Goal: Task Accomplishment & Management: Manage account settings

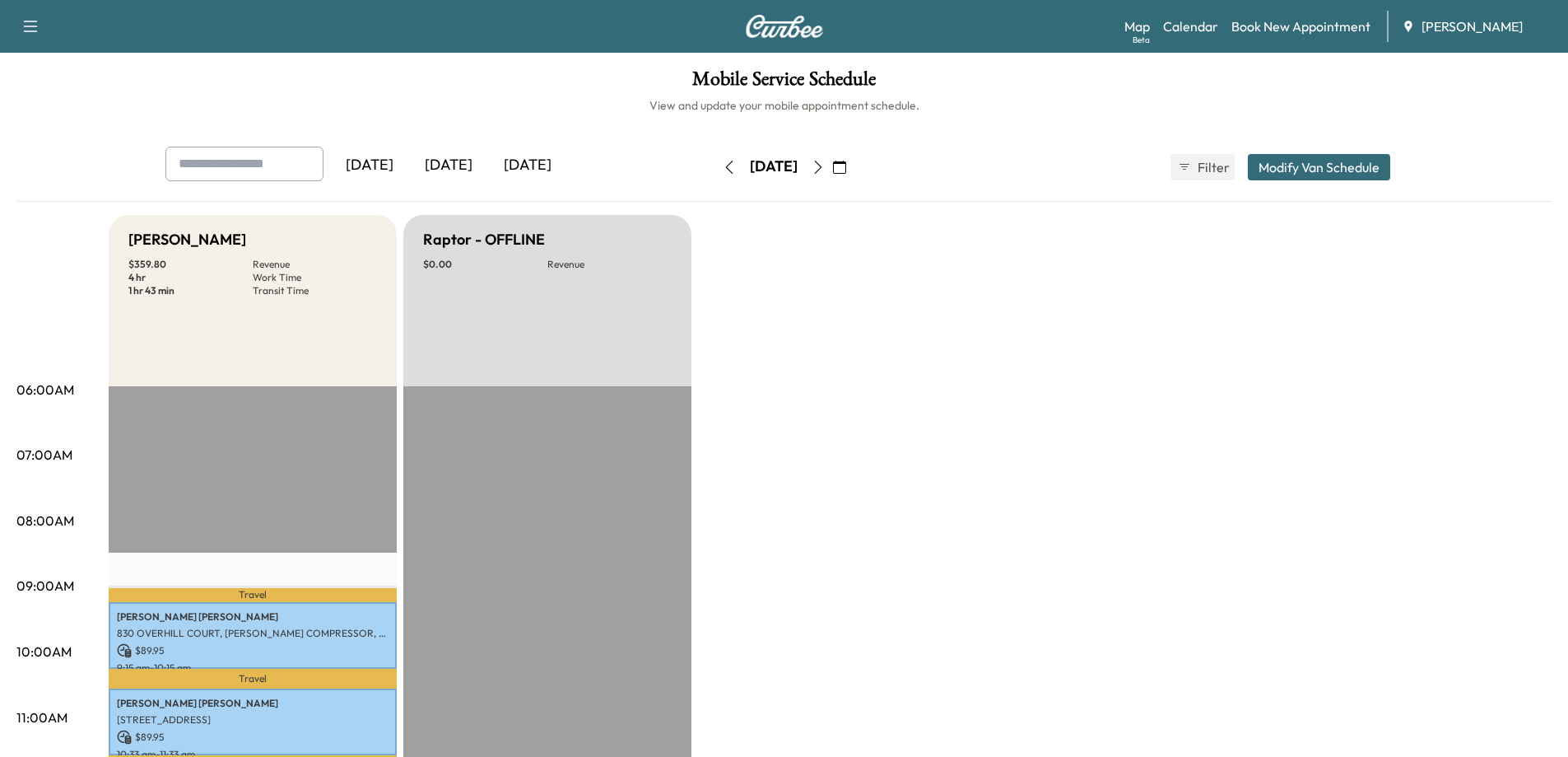
click at [825, 170] on icon "button" at bounding box center [818, 167] width 13 height 13
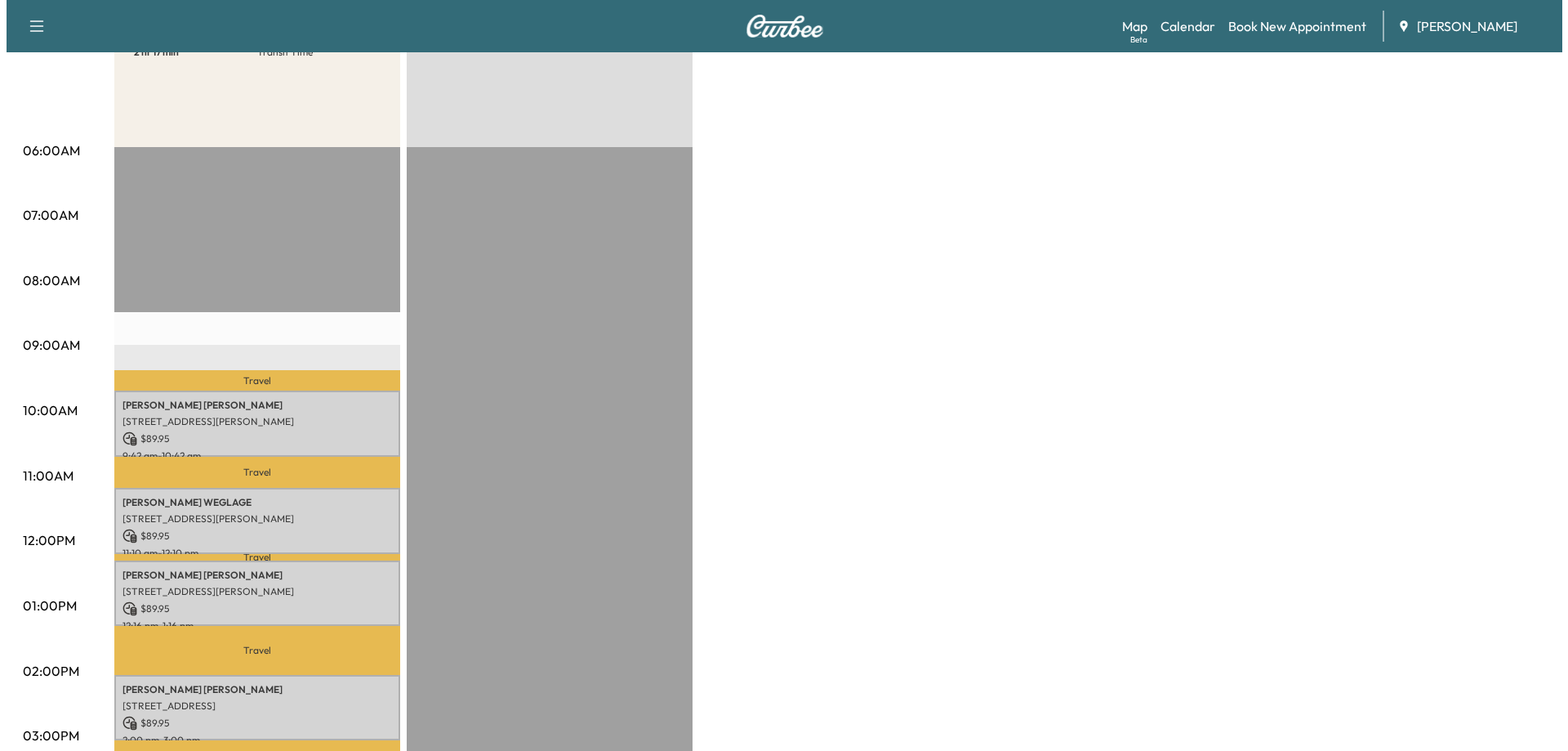
scroll to position [327, 0]
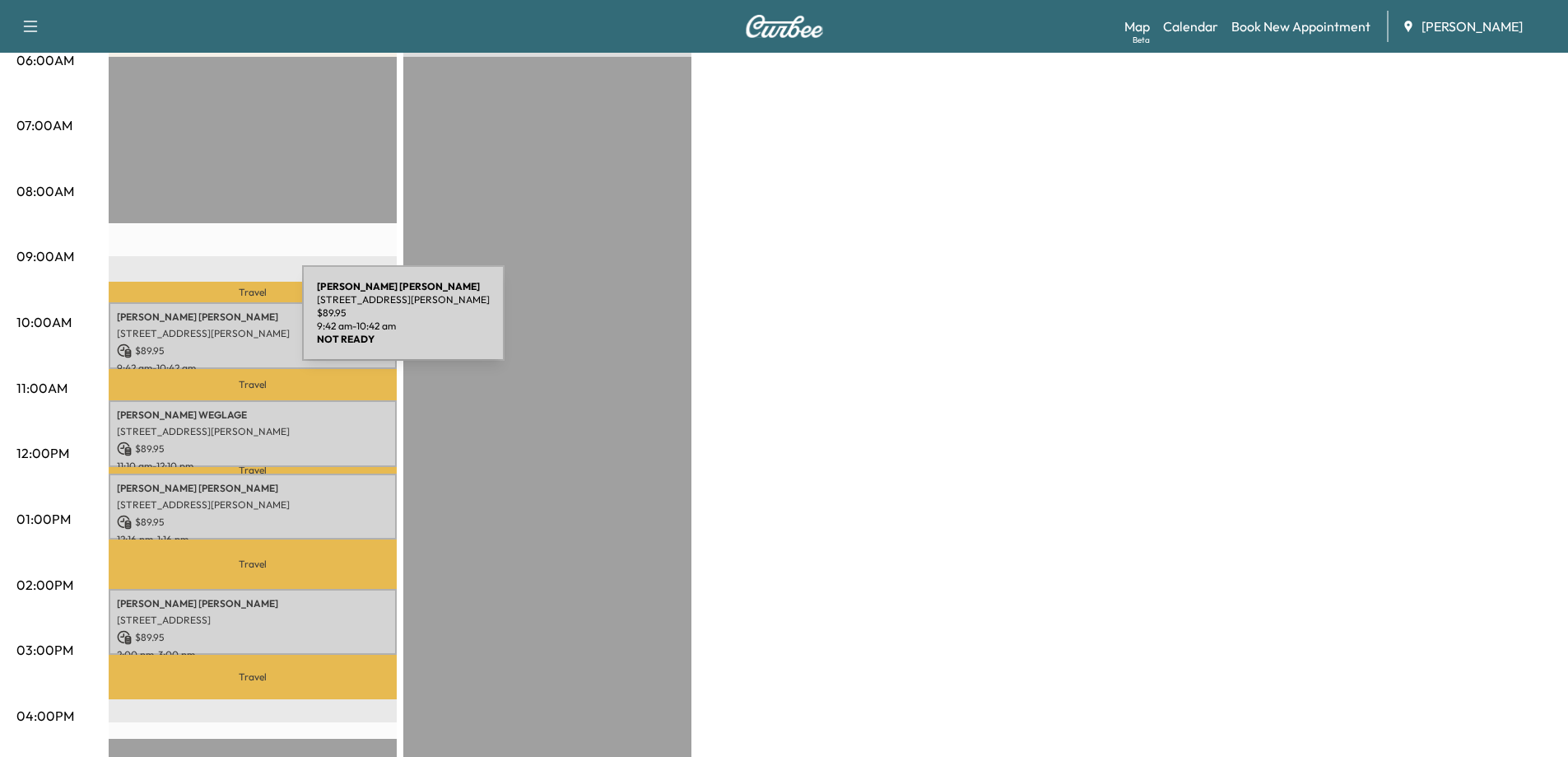
click at [179, 323] on div "[PERSON_NAME] [STREET_ADDRESS][PERSON_NAME] $ 89.95 9:42 am - 10:42 am" at bounding box center [253, 335] width 288 height 67
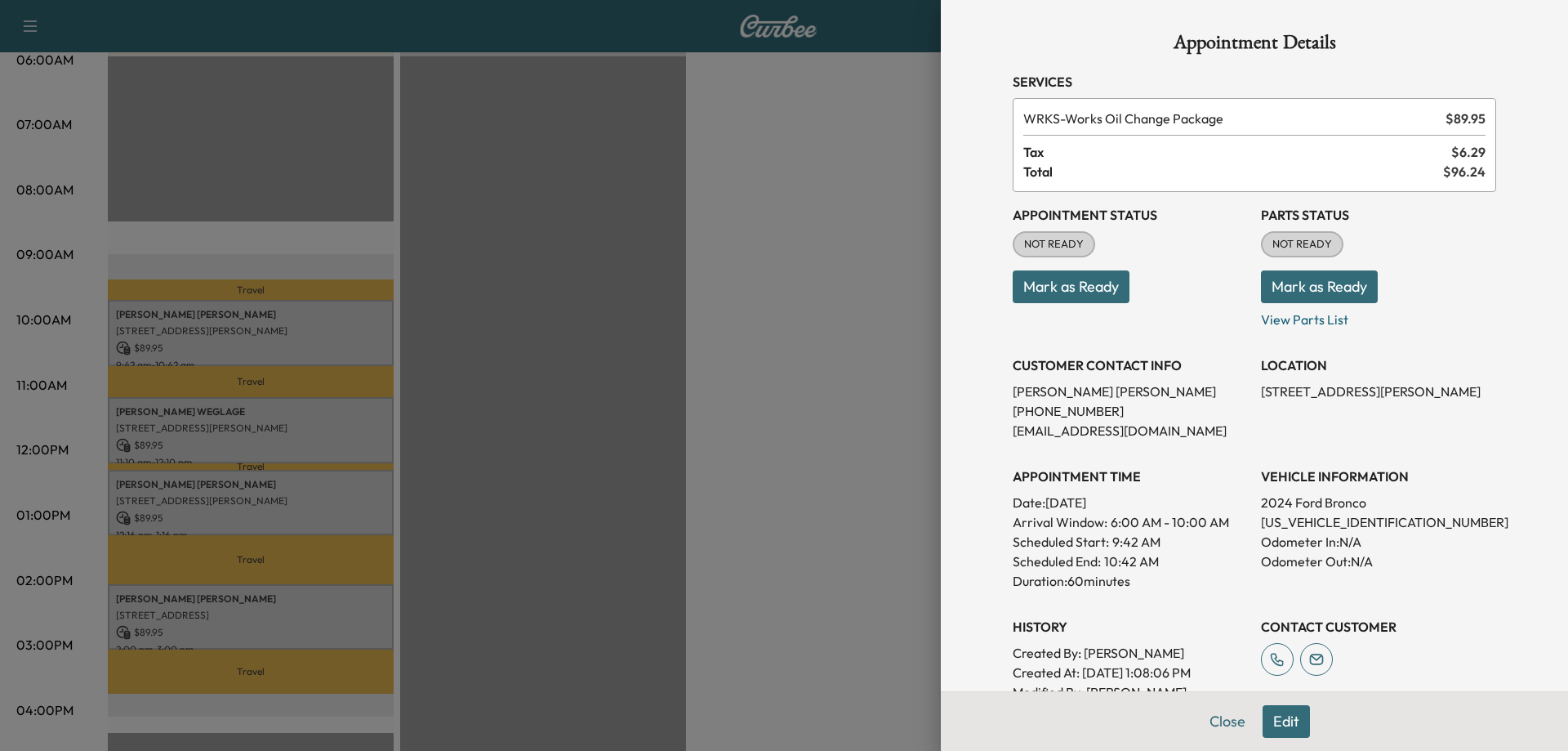
click at [1040, 295] on button "Mark as Ready" at bounding box center [1071, 287] width 117 height 33
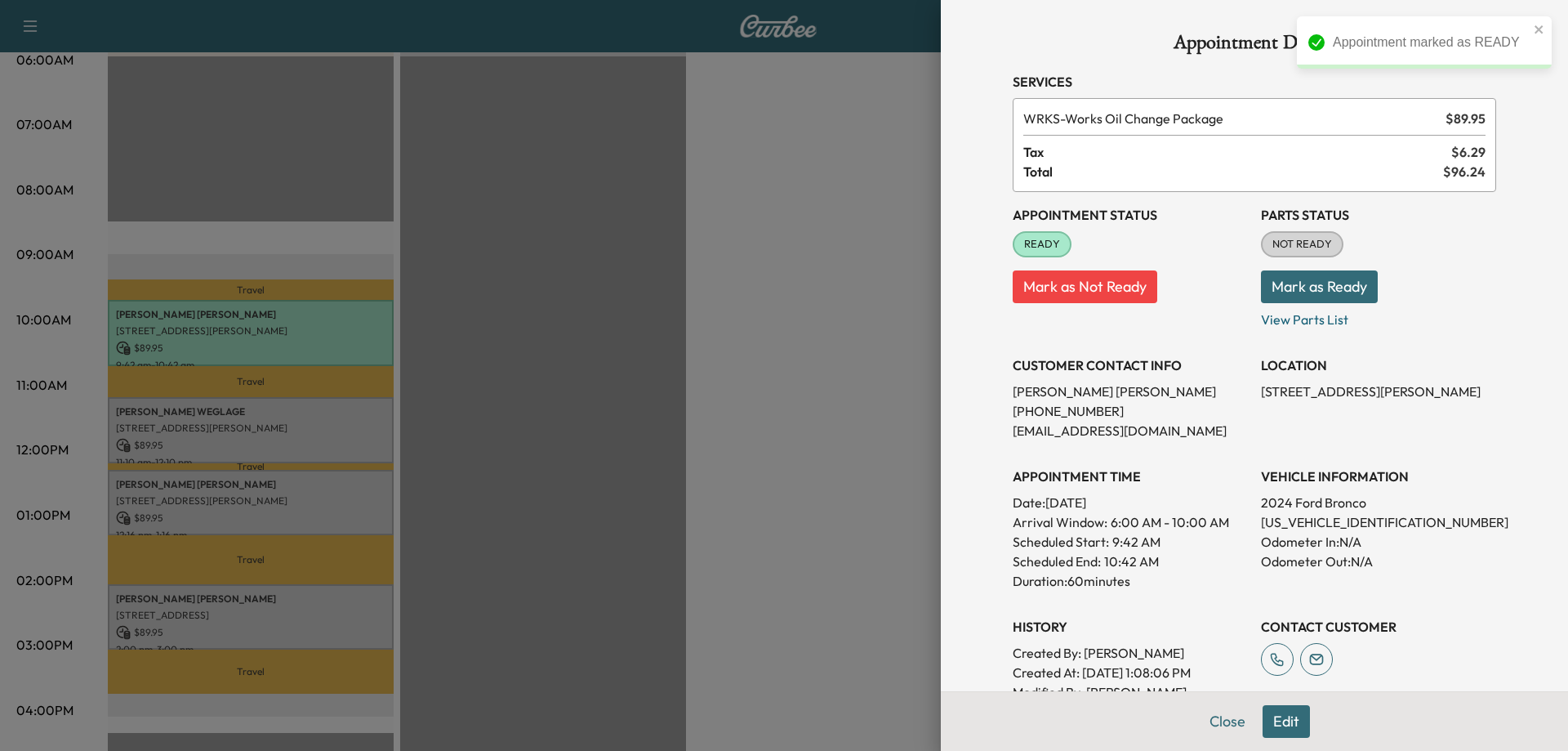
click at [1301, 522] on p "[US_VEHICLE_IDENTIFICATION_NUMBER]" at bounding box center [1378, 522] width 235 height 20
copy p "[US_VEHICLE_IDENTIFICATION_NUMBER]"
click at [846, 485] on div at bounding box center [784, 376] width 1568 height 751
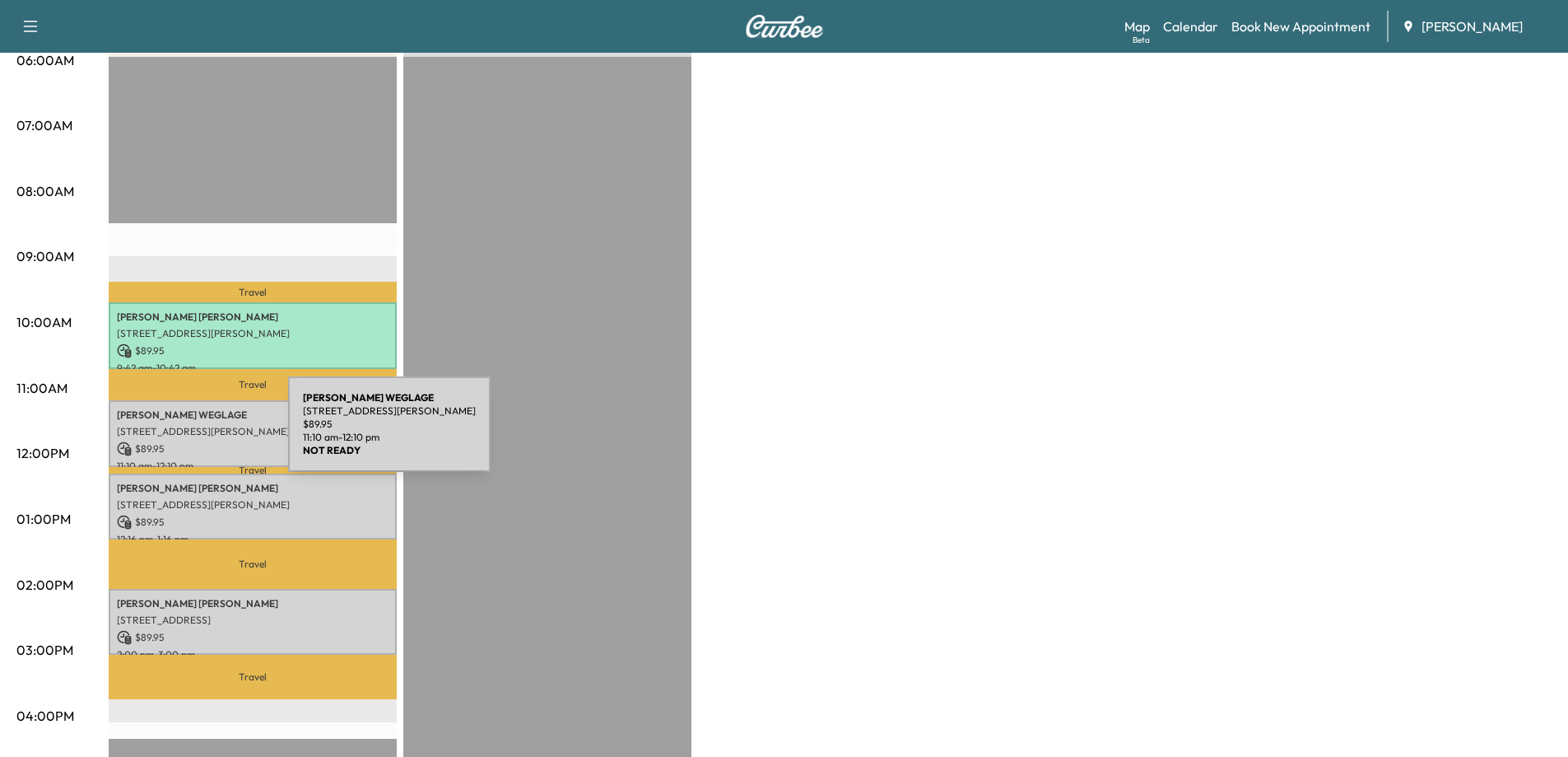
click at [172, 436] on div "[PERSON_NAME] [STREET_ADDRESS][PERSON_NAME] $ 89.95 11:10 am - 12:10 pm" at bounding box center [253, 433] width 288 height 67
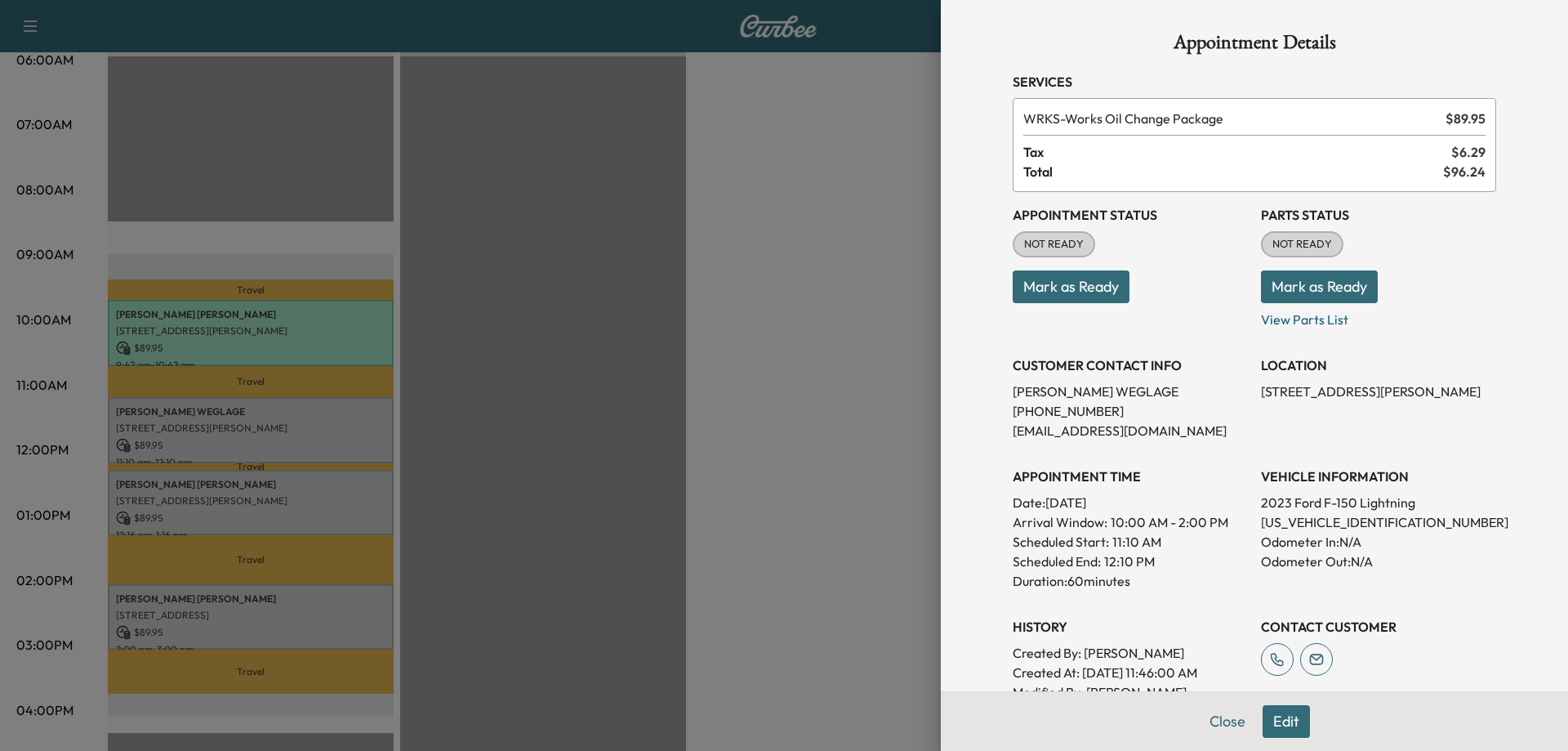
click at [1027, 288] on button "Mark as Ready" at bounding box center [1071, 287] width 117 height 33
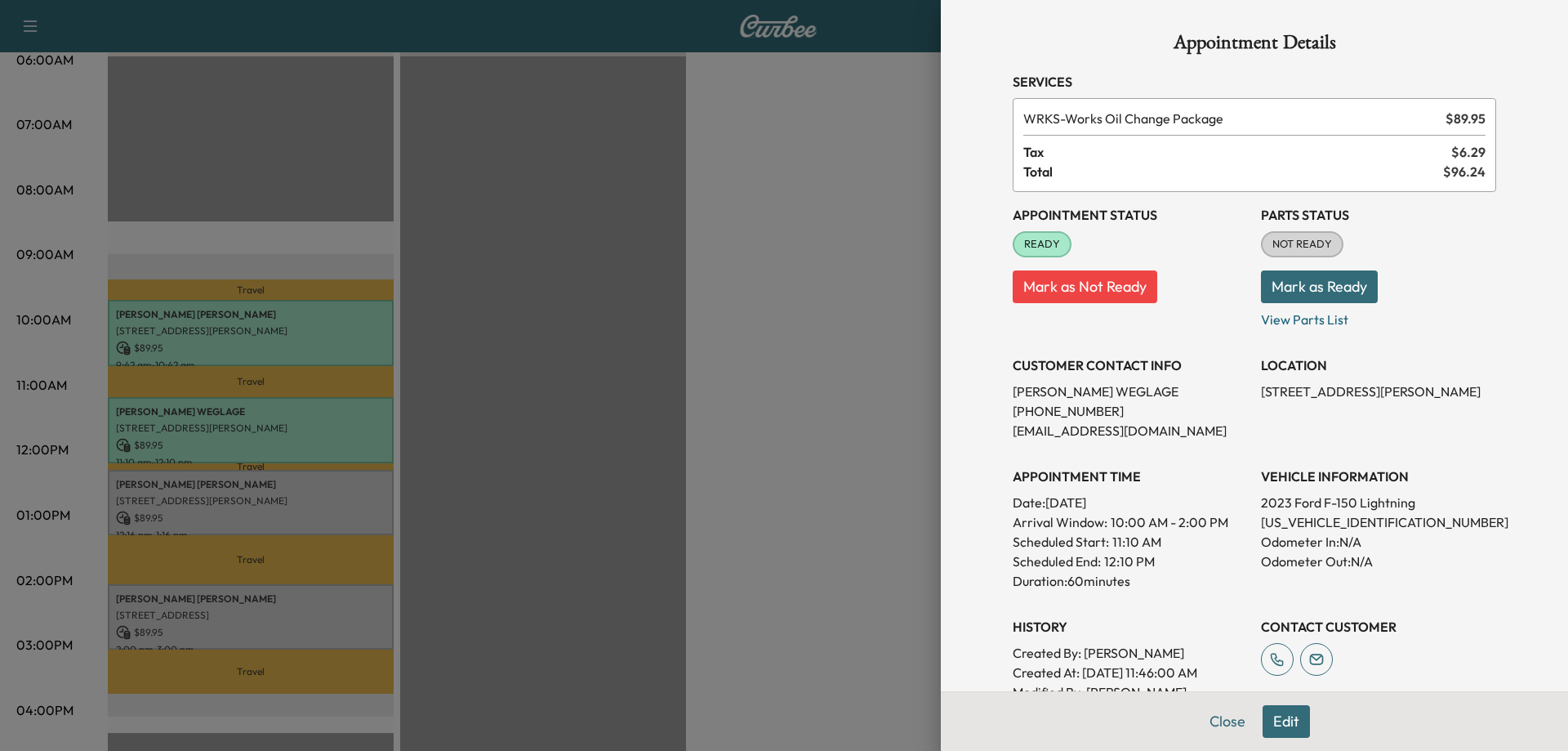
click at [1292, 517] on p "[US_VEHICLE_IDENTIFICATION_NUMBER]" at bounding box center [1378, 522] width 235 height 20
copy p "[US_VEHICLE_IDENTIFICATION_NUMBER]"
click at [732, 472] on div at bounding box center [784, 376] width 1568 height 751
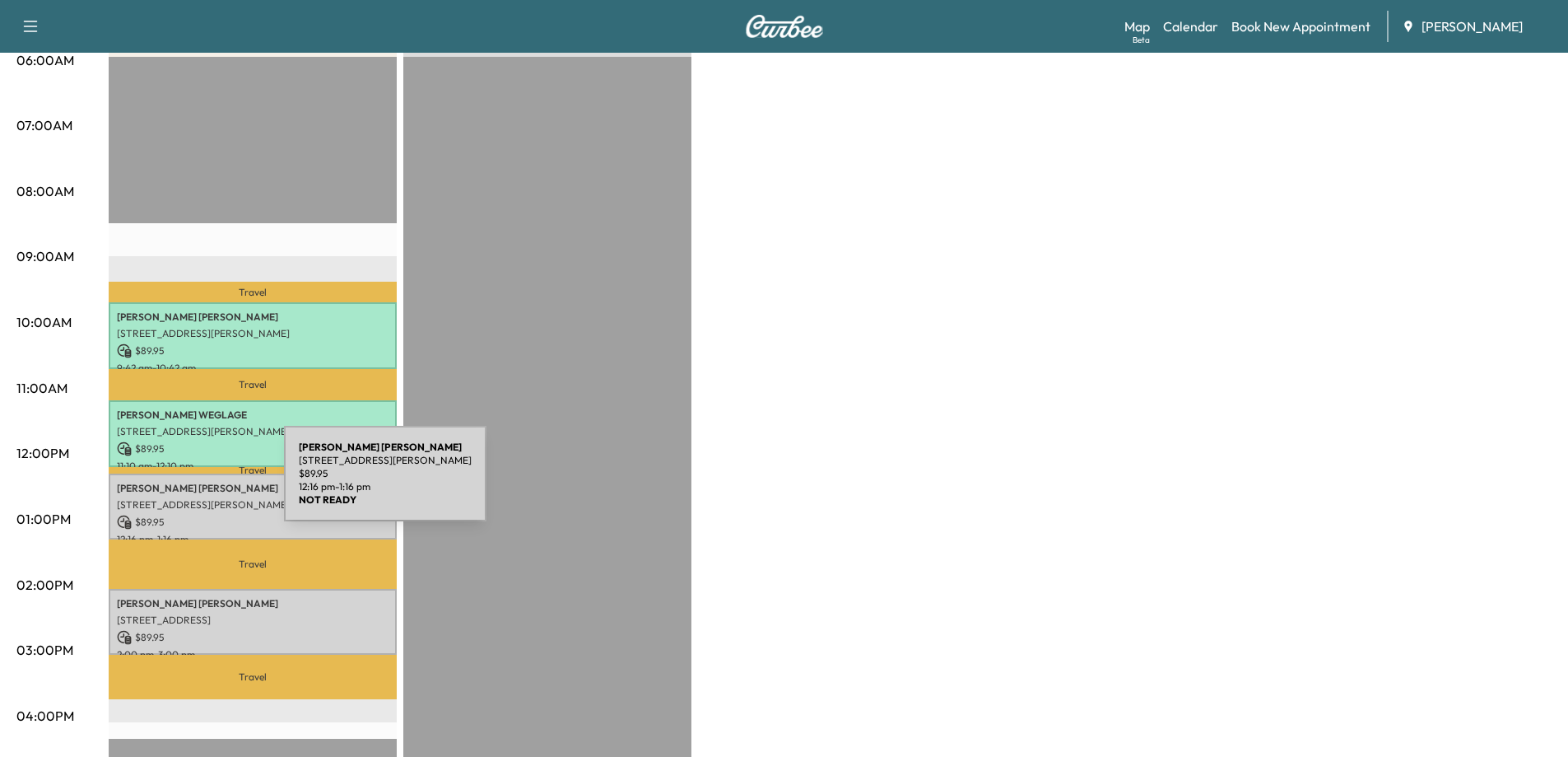
click at [160, 483] on p "[PERSON_NAME]" at bounding box center [253, 488] width 272 height 13
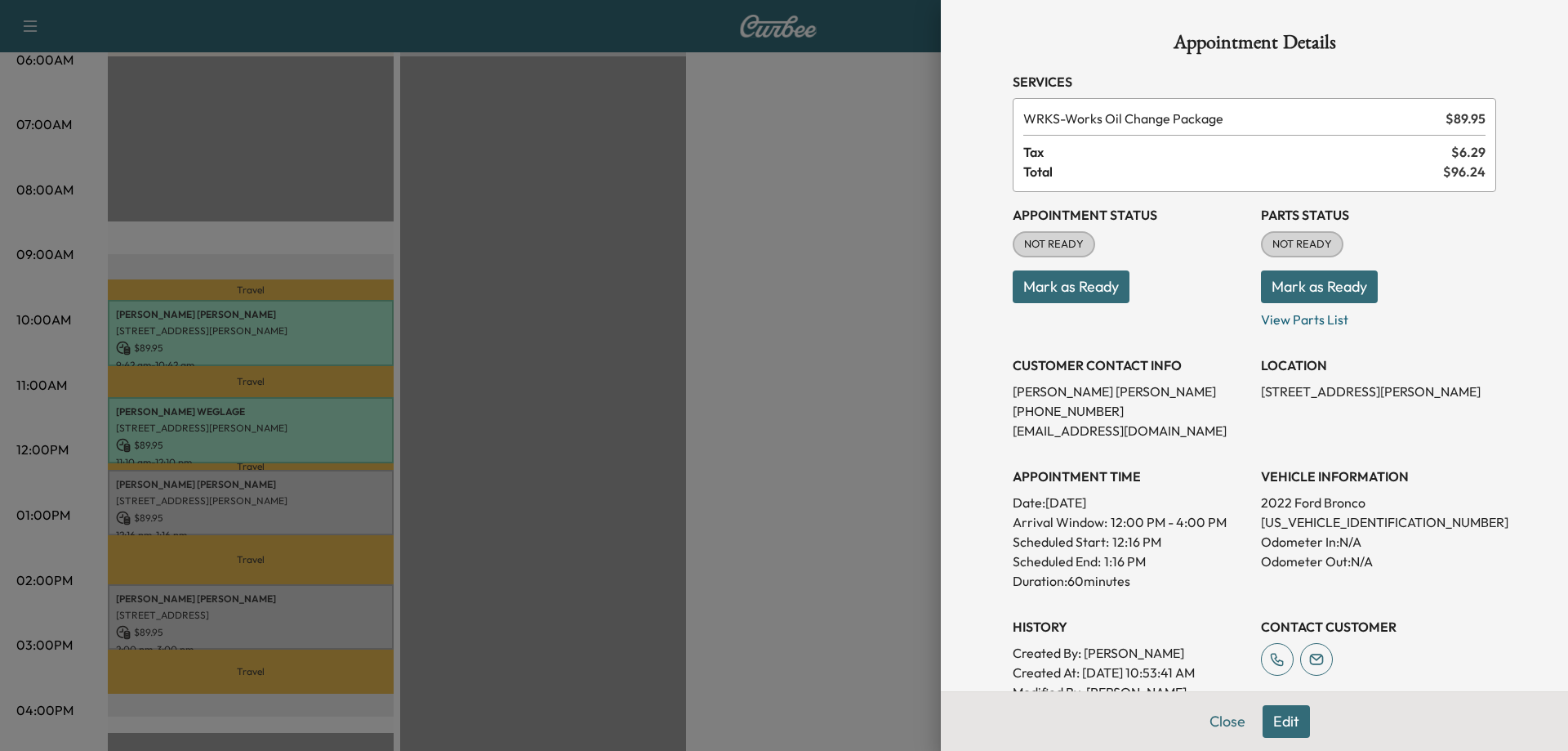
click at [1288, 521] on p "[US_VEHICLE_IDENTIFICATION_NUMBER]" at bounding box center [1378, 522] width 235 height 20
copy p "[US_VEHICLE_IDENTIFICATION_NUMBER]"
click at [1079, 290] on button "Mark as Ready" at bounding box center [1071, 287] width 117 height 33
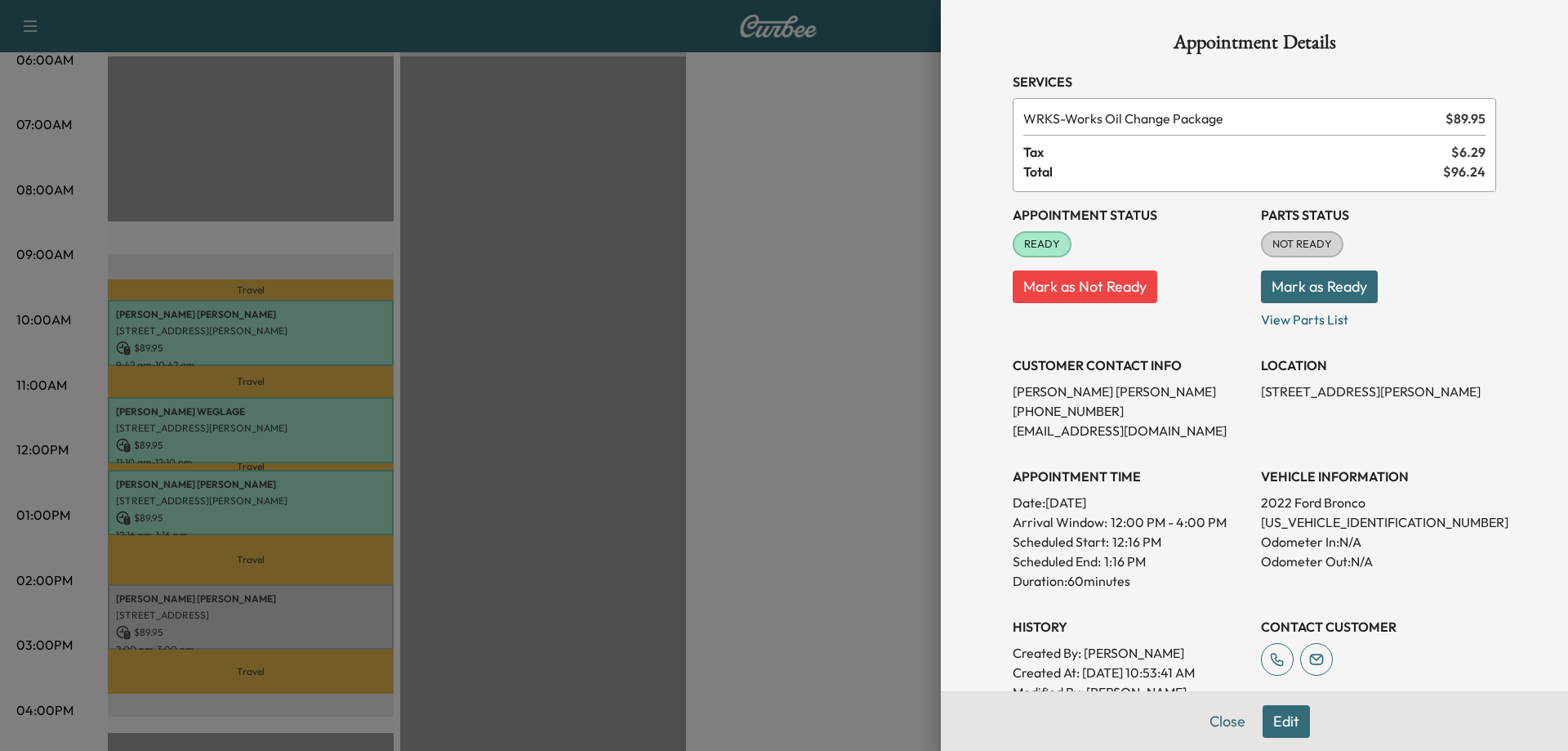
click at [457, 508] on div at bounding box center [784, 376] width 1568 height 751
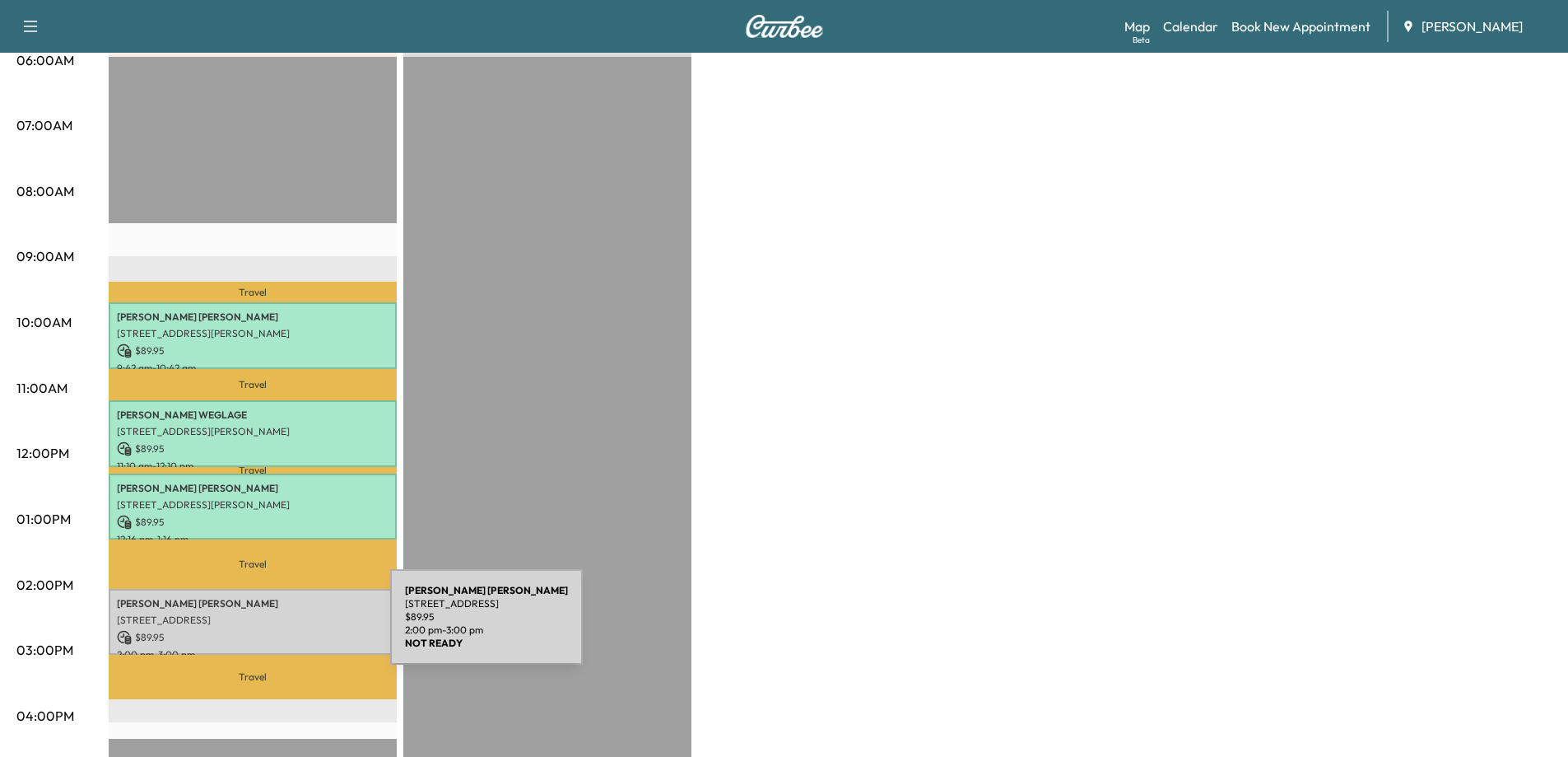
click at [267, 630] on p "$ 89.95" at bounding box center [253, 637] width 272 height 15
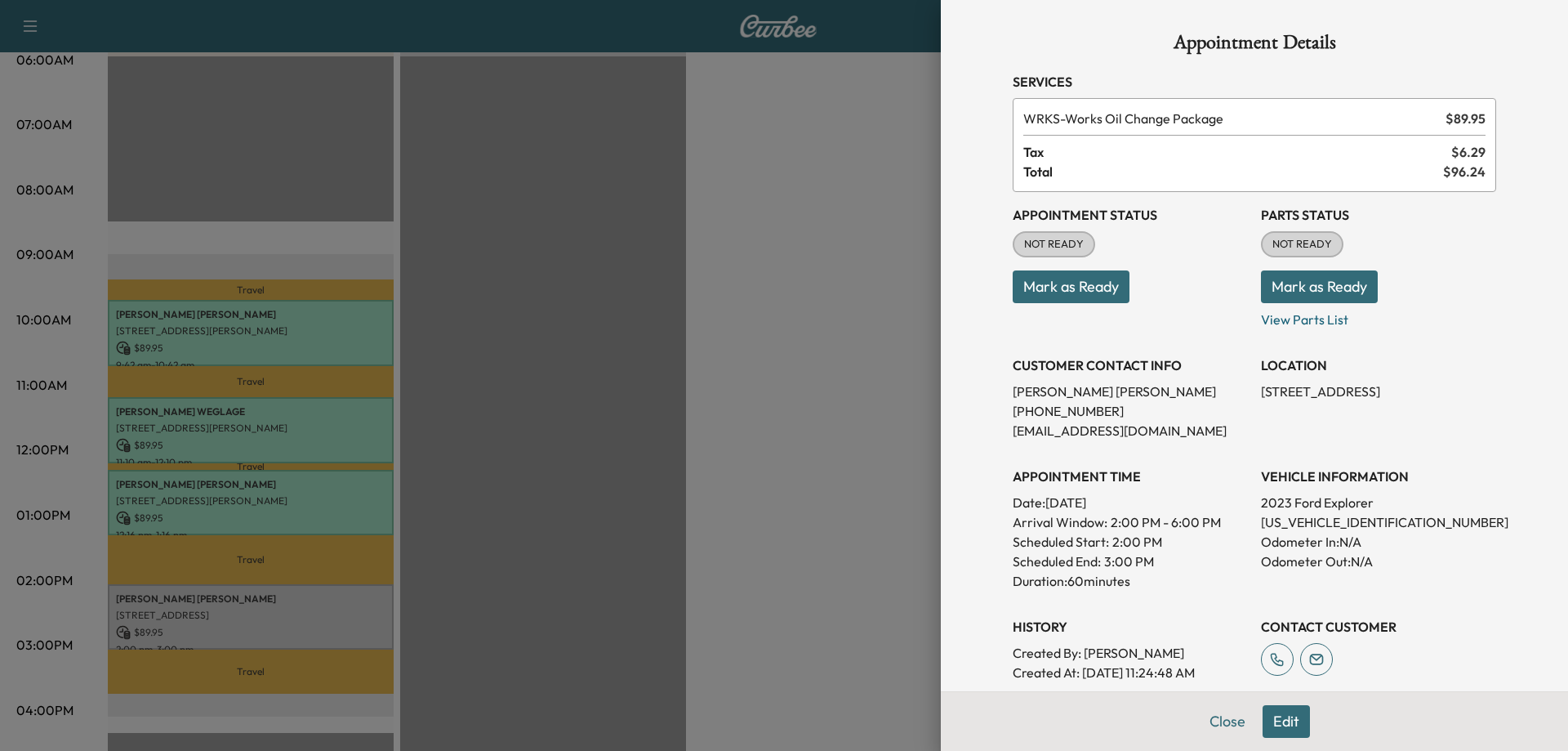
click at [1098, 288] on button "Mark as Ready" at bounding box center [1071, 287] width 117 height 33
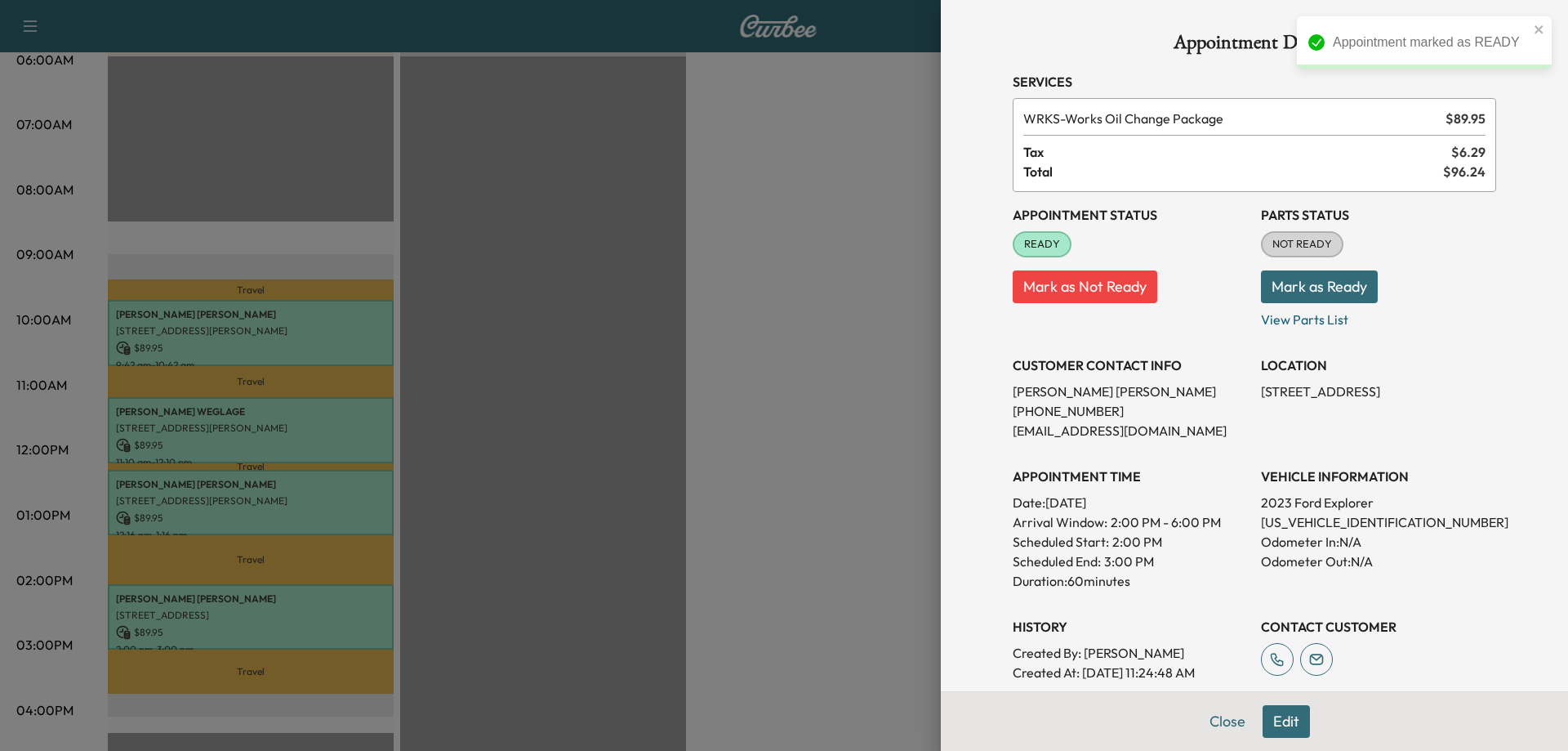
click at [1300, 520] on p "[US_VEHICLE_IDENTIFICATION_NUMBER]" at bounding box center [1378, 522] width 235 height 20
click at [1296, 520] on p "[US_VEHICLE_IDENTIFICATION_NUMBER]" at bounding box center [1378, 522] width 235 height 20
drag, startPoint x: 1296, startPoint y: 520, endPoint x: 1279, endPoint y: 516, distance: 17.5
click at [1279, 516] on p "[US_VEHICLE_IDENTIFICATION_NUMBER]" at bounding box center [1378, 522] width 235 height 20
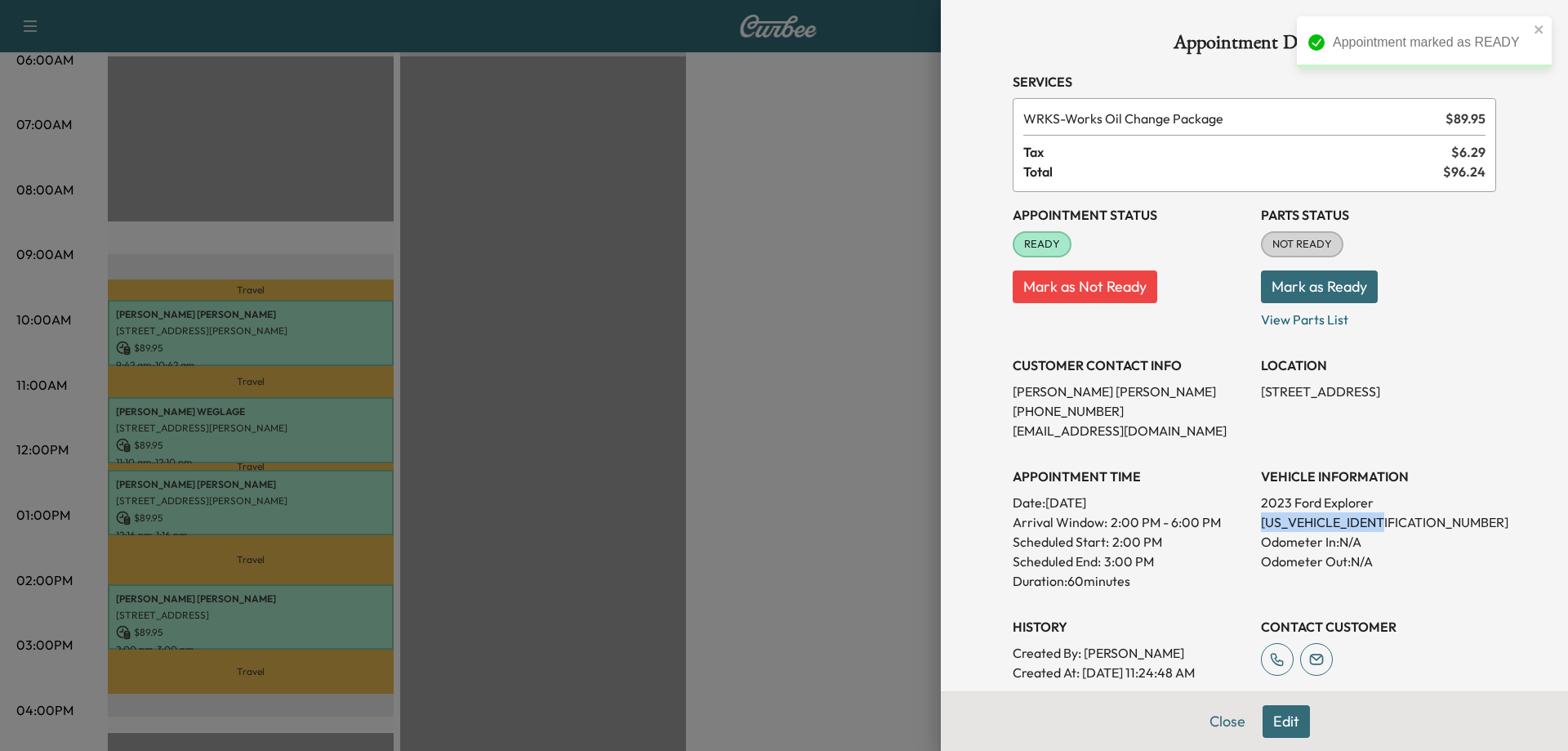
copy p "[US_VEHICLE_IDENTIFICATION_NUMBER]"
